Goal: Use online tool/utility: Utilize a website feature to perform a specific function

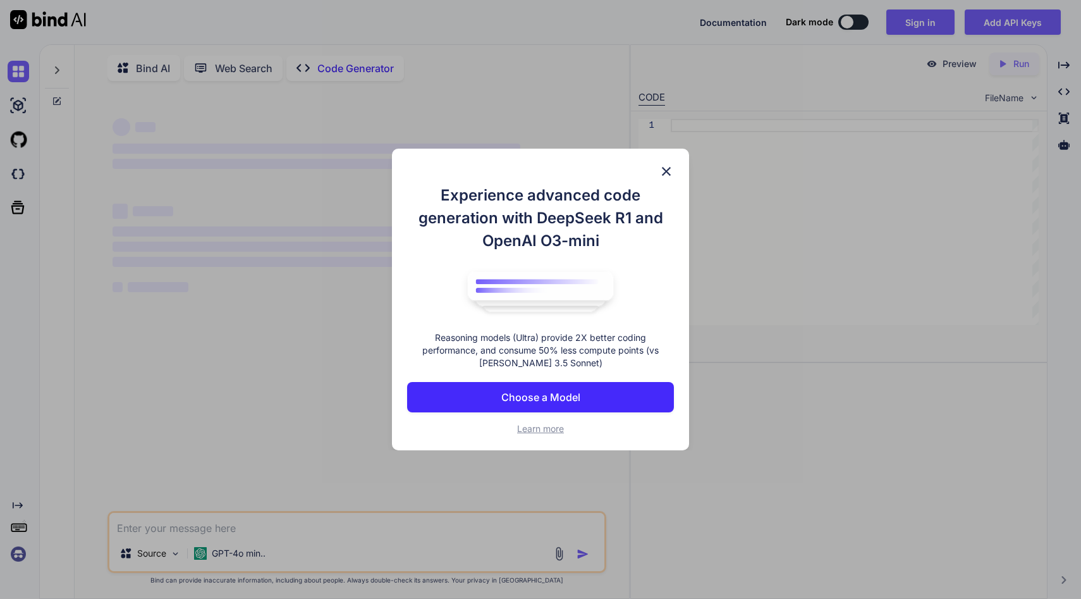
type textarea "x"
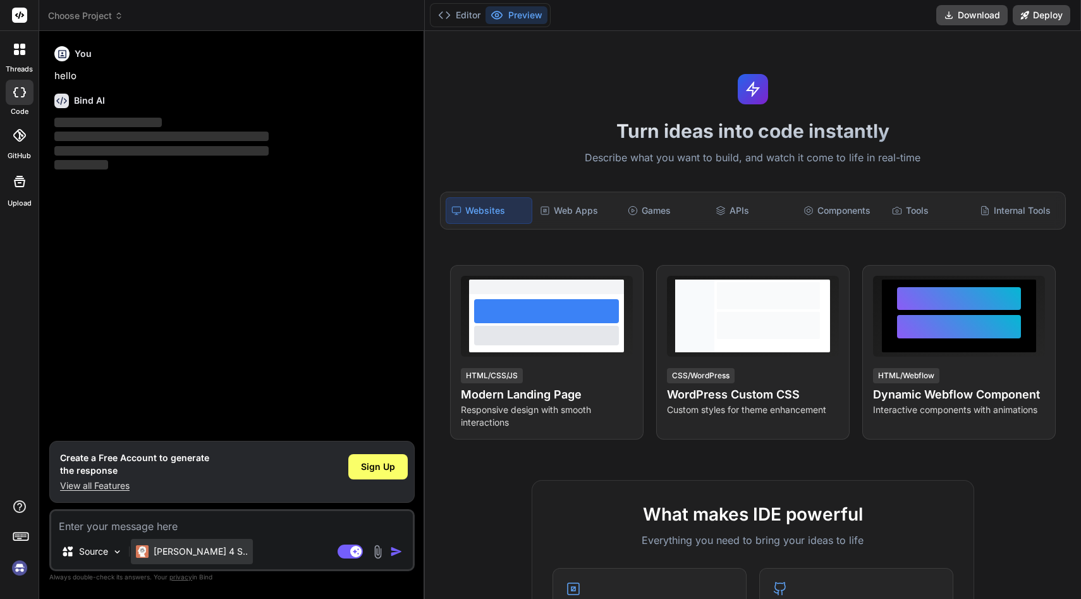
click at [181, 547] on p "Claude 4 S.." at bounding box center [201, 551] width 94 height 13
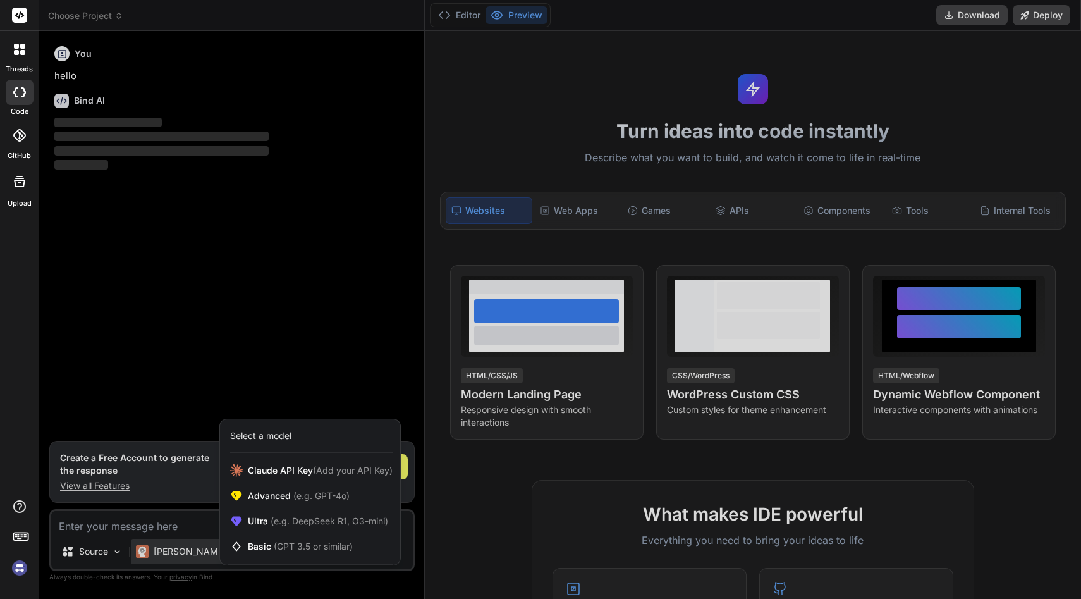
click at [230, 348] on div at bounding box center [540, 299] width 1081 height 599
type textarea "x"
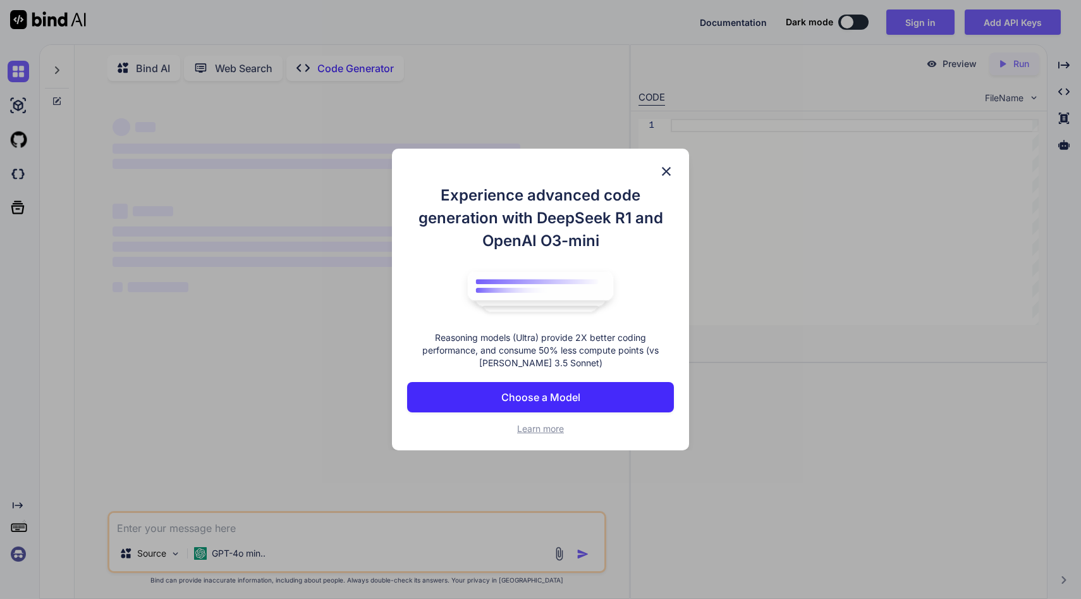
type textarea "x"
click at [552, 398] on p "Choose a Model" at bounding box center [540, 396] width 79 height 15
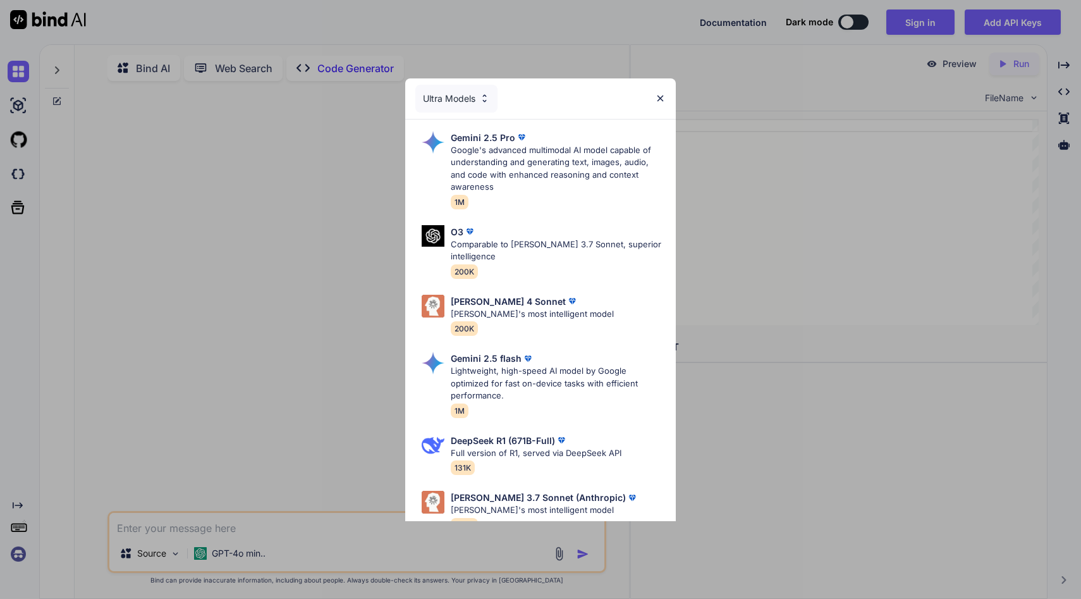
click at [461, 105] on div "Ultra Models" at bounding box center [456, 99] width 82 height 28
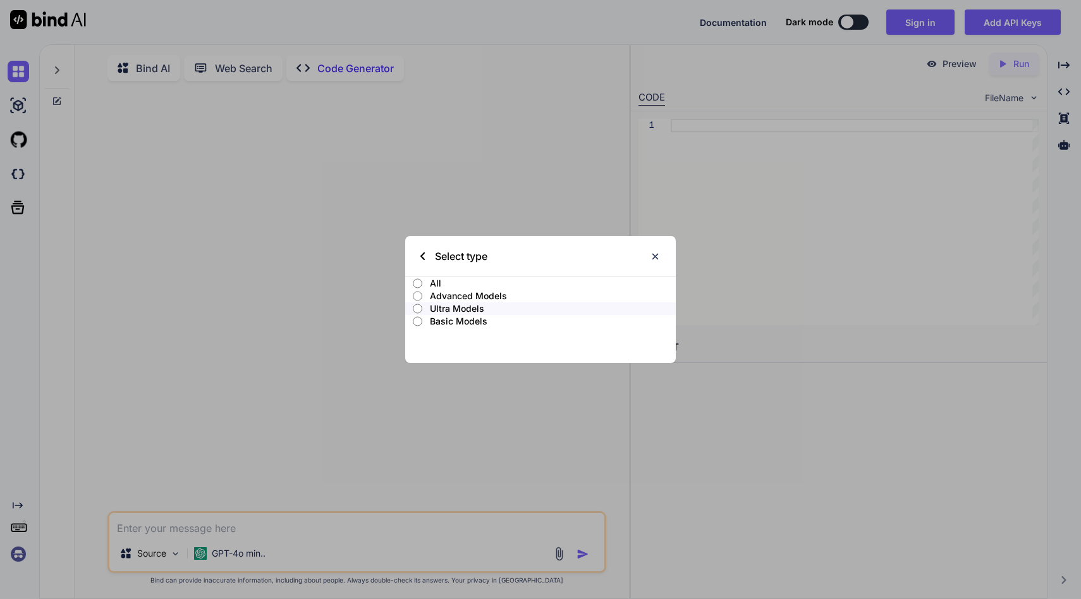
click at [462, 284] on p "All" at bounding box center [553, 283] width 246 height 13
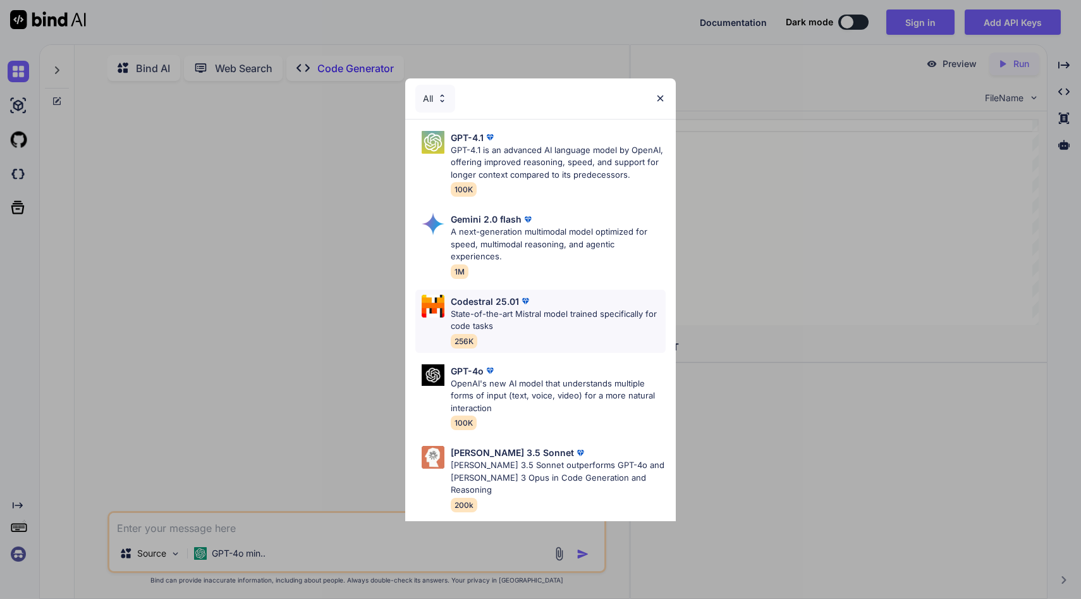
click at [522, 324] on p "State-of-the-art Mistral model trained specifically for code tasks" at bounding box center [558, 320] width 215 height 25
